Goal: Book appointment/travel/reservation

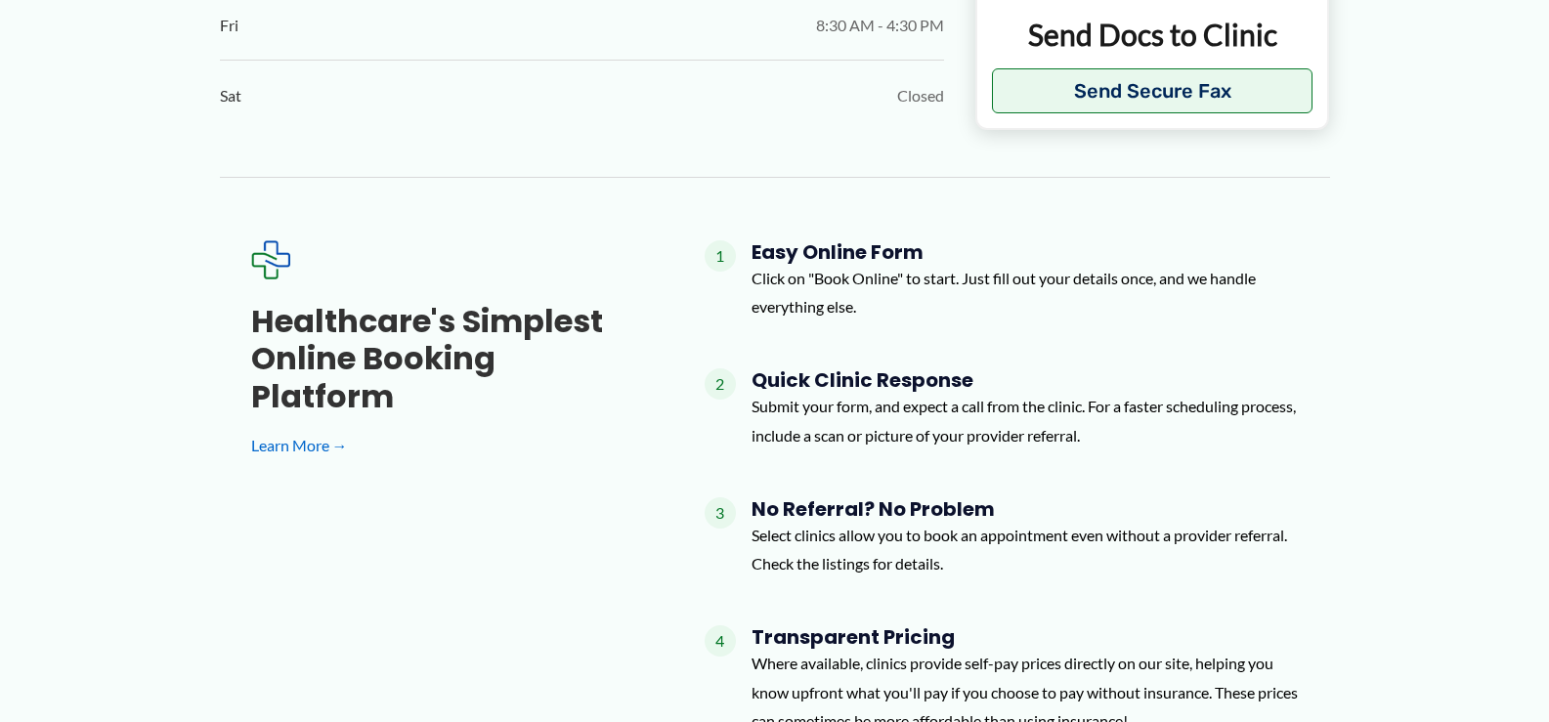
scroll to position [1564, 0]
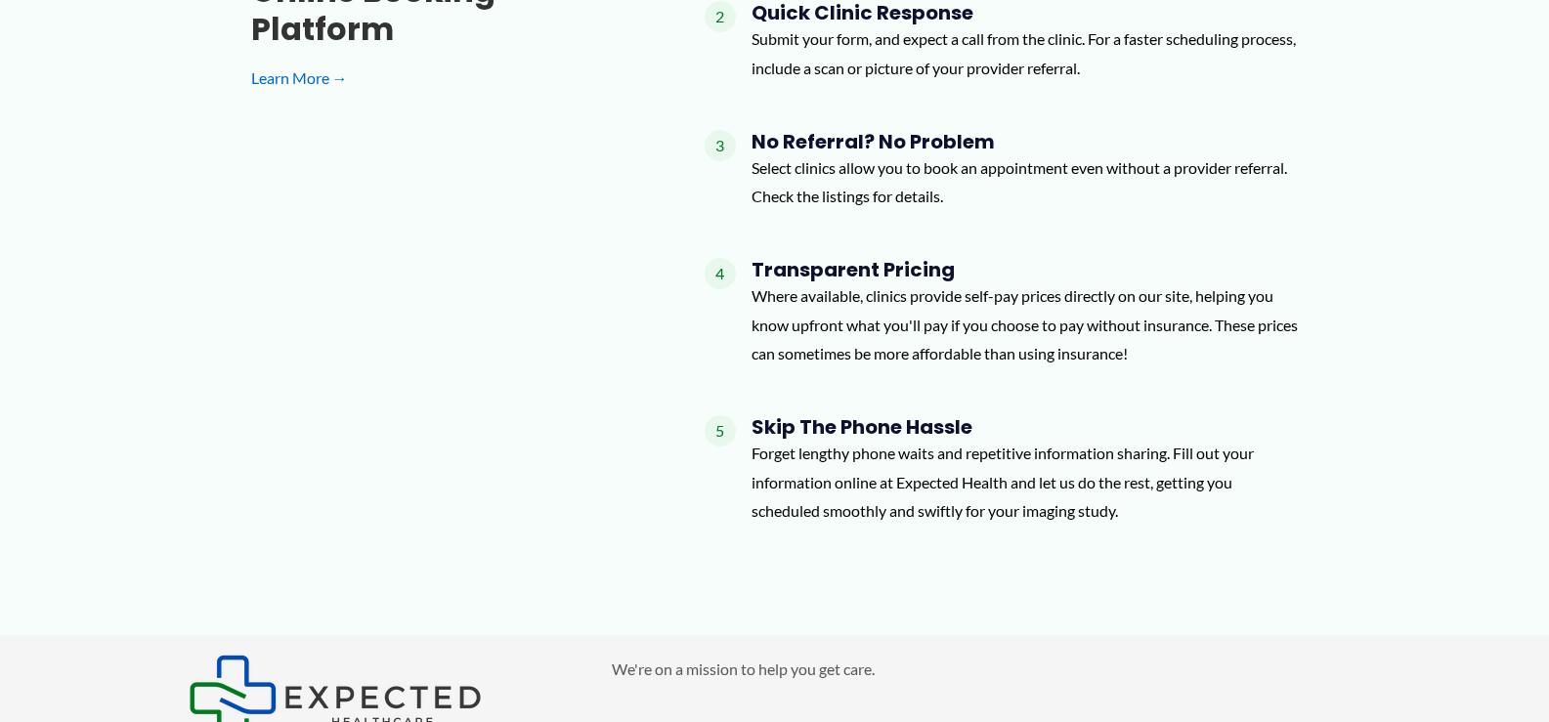
type input "**********"
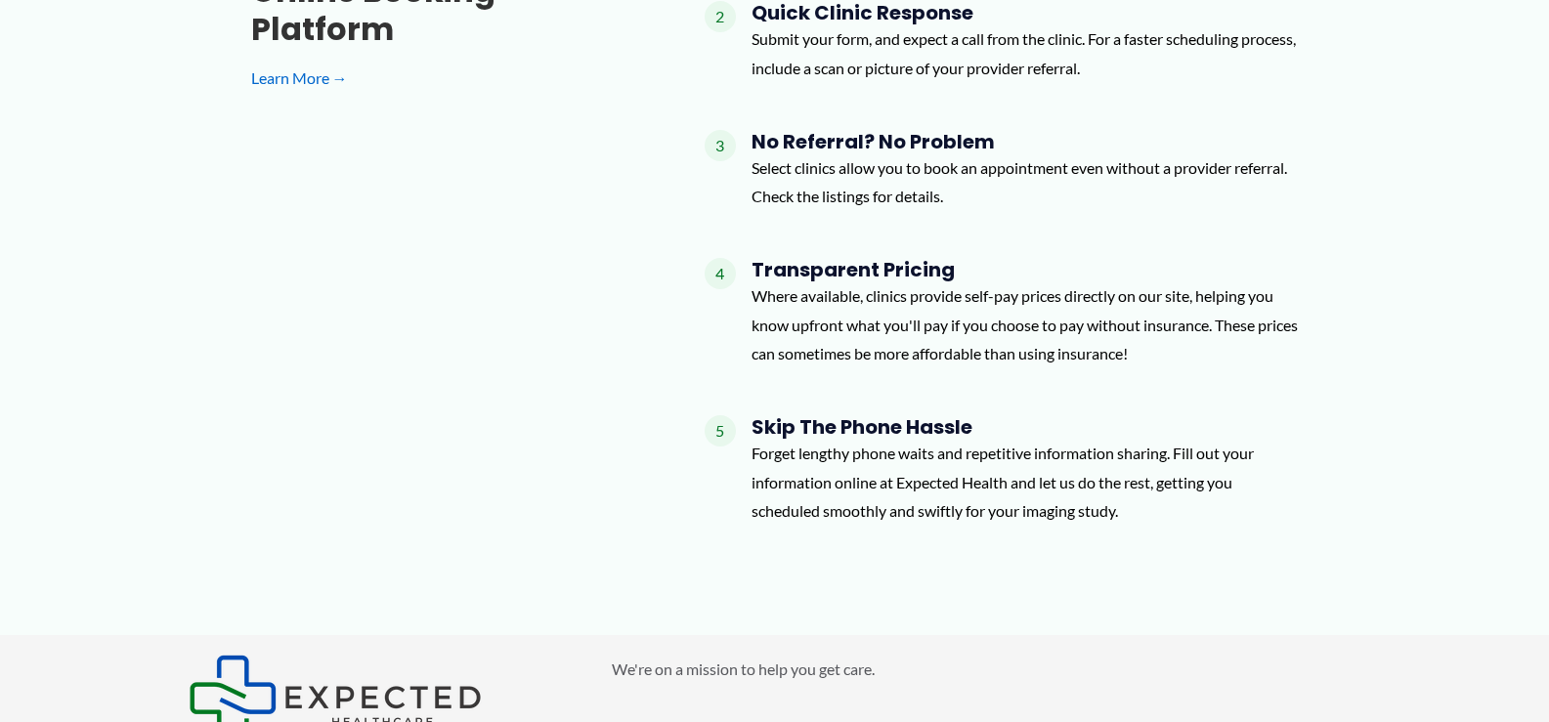
type input "**********"
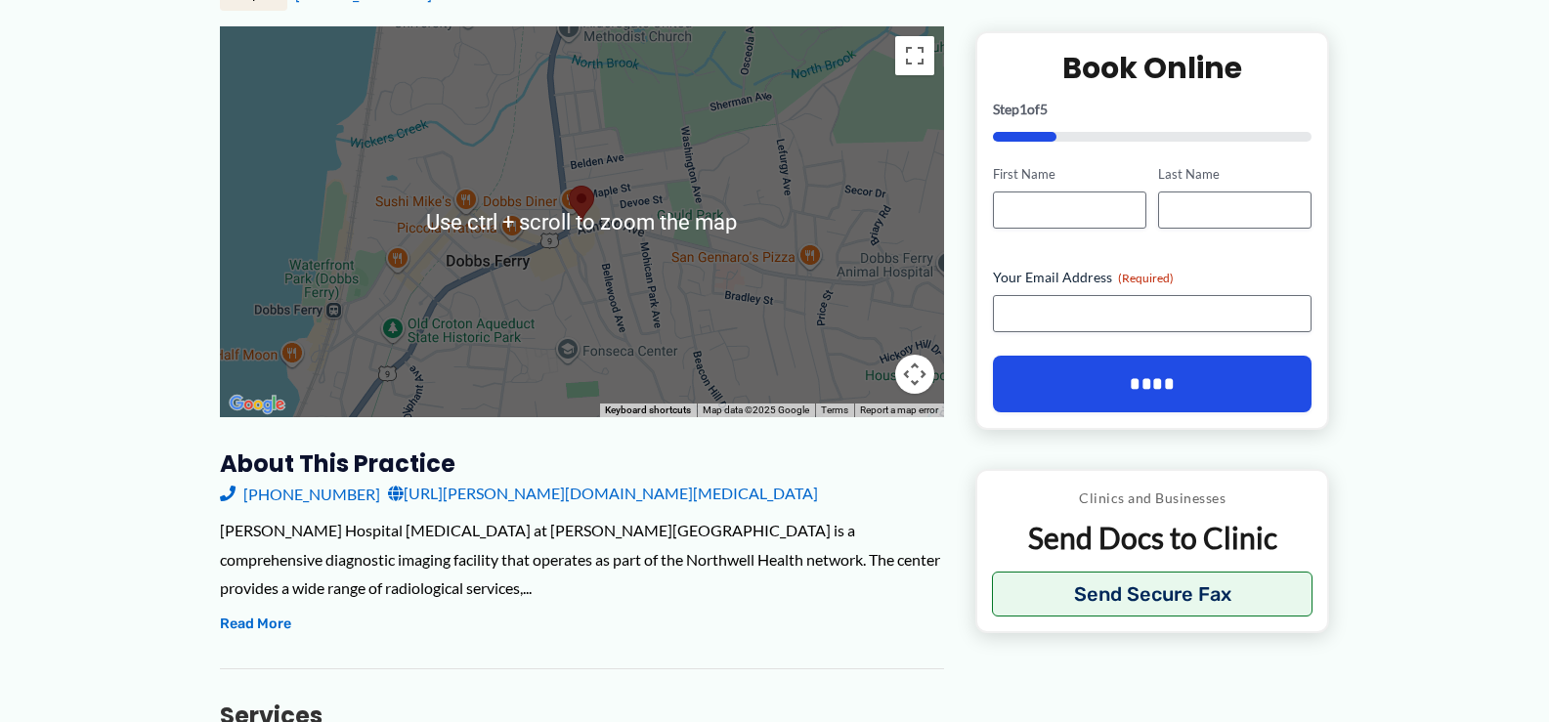
scroll to position [0, 0]
